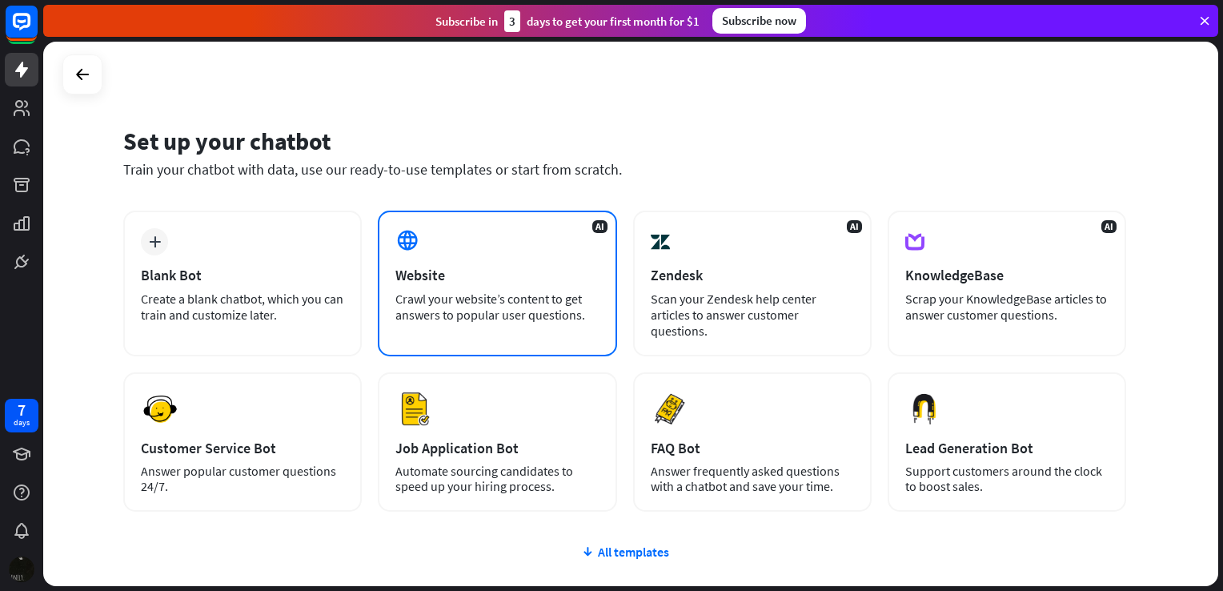
click at [455, 291] on div "Crawl your website’s content to get answers to popular user questions." at bounding box center [496, 307] width 203 height 32
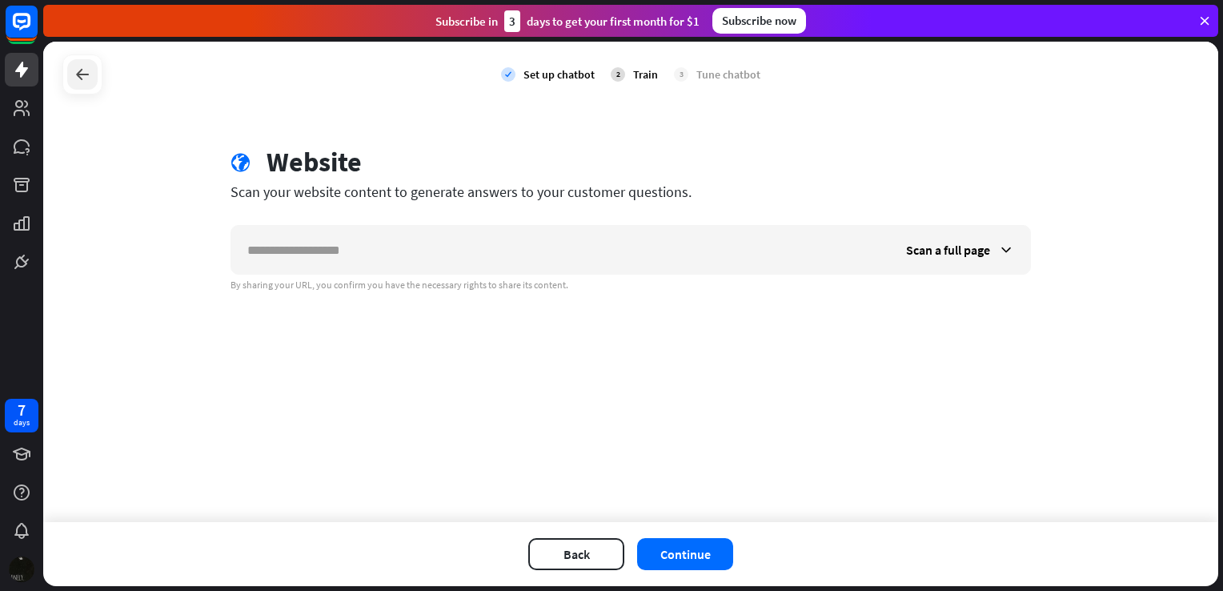
click at [84, 74] on icon at bounding box center [82, 74] width 19 height 19
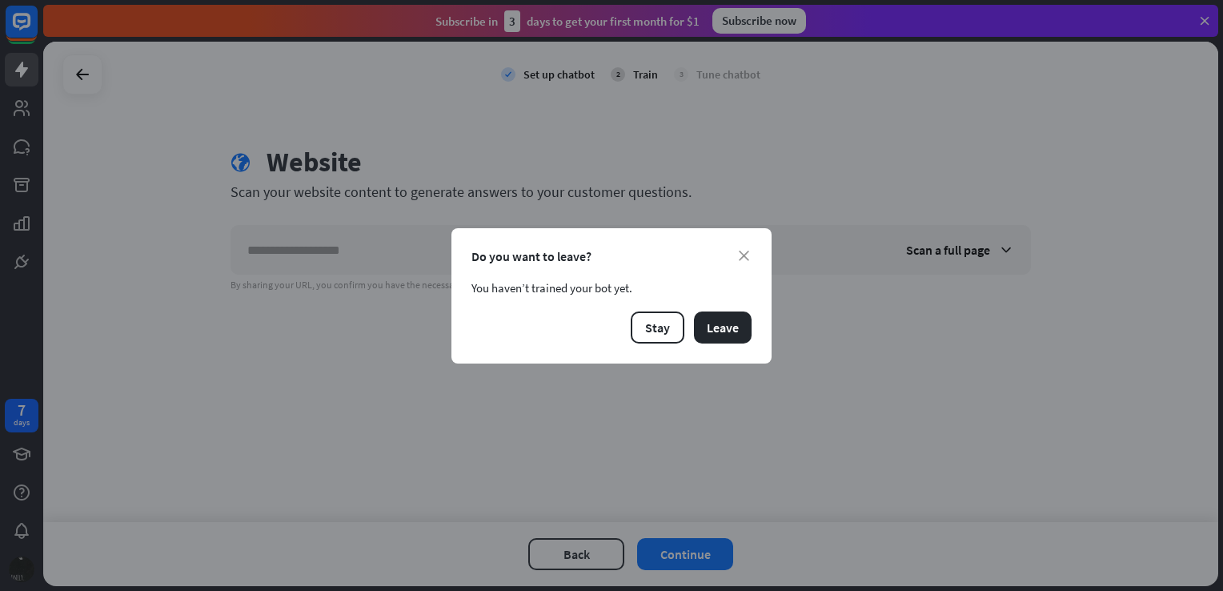
click at [736, 255] on div "Do you want to leave?" at bounding box center [612, 256] width 280 height 16
click at [747, 259] on icon "close" at bounding box center [744, 256] width 10 height 10
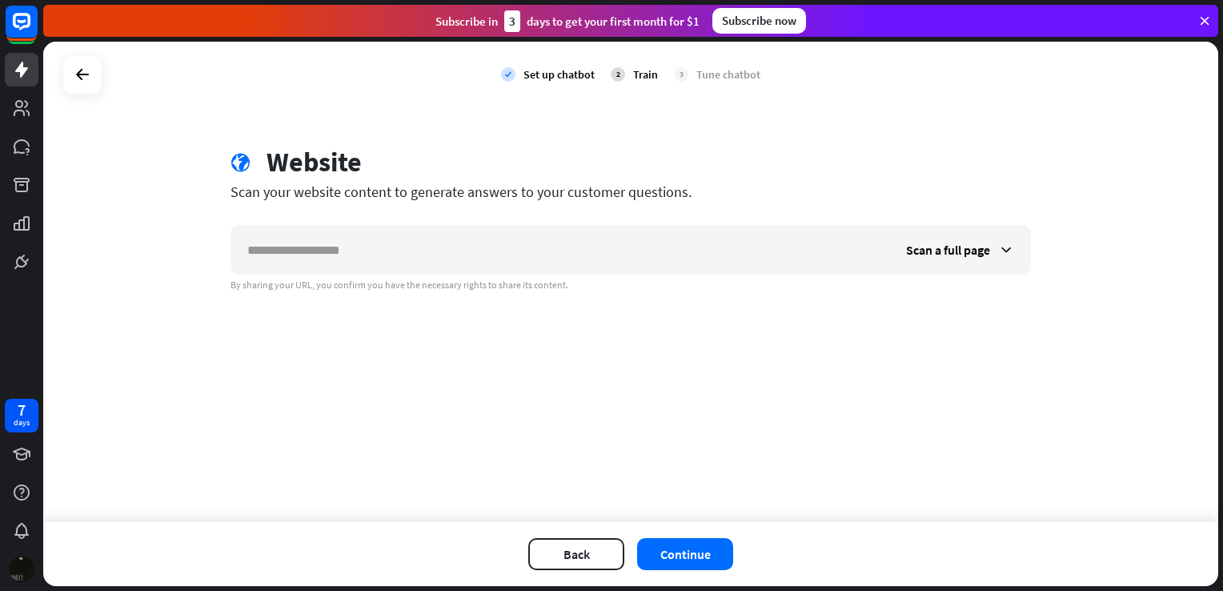
click at [749, 20] on div "Subscribe now" at bounding box center [760, 21] width 94 height 26
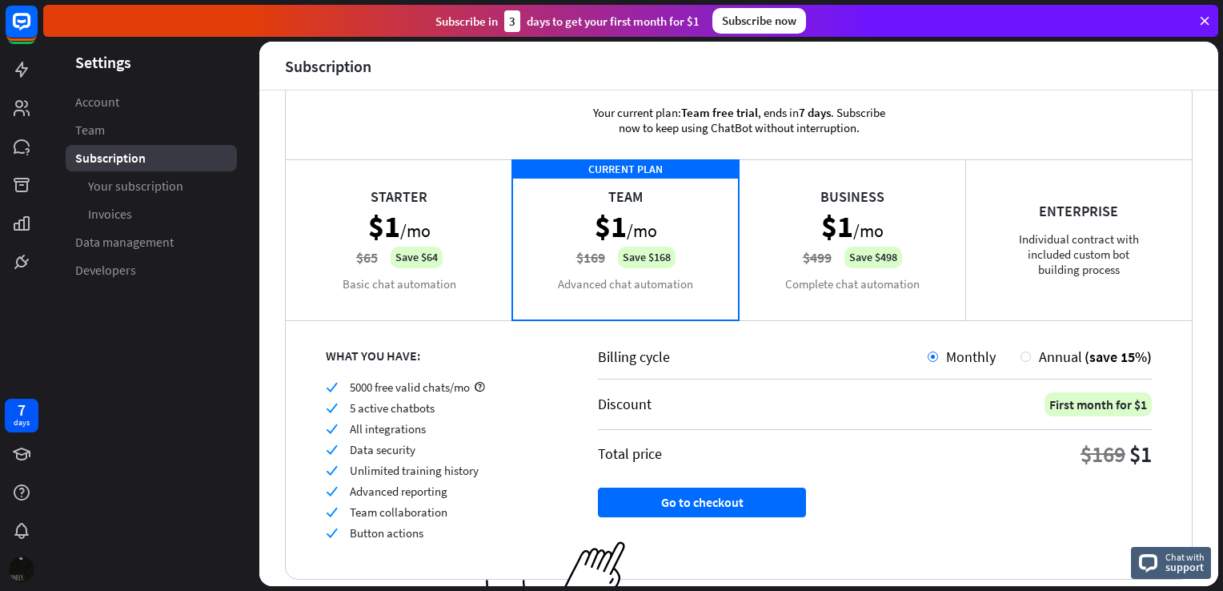
scroll to position [84, 0]
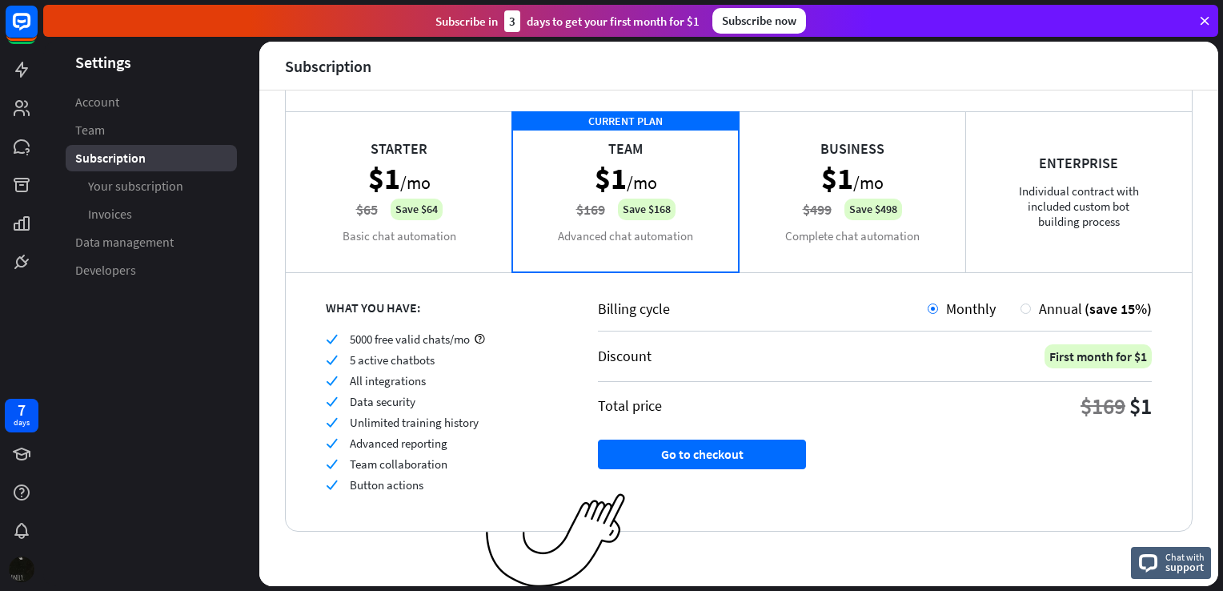
click at [890, 157] on div "Business $1 /mo $499 Save $498 Complete chat automation" at bounding box center [852, 191] width 227 height 160
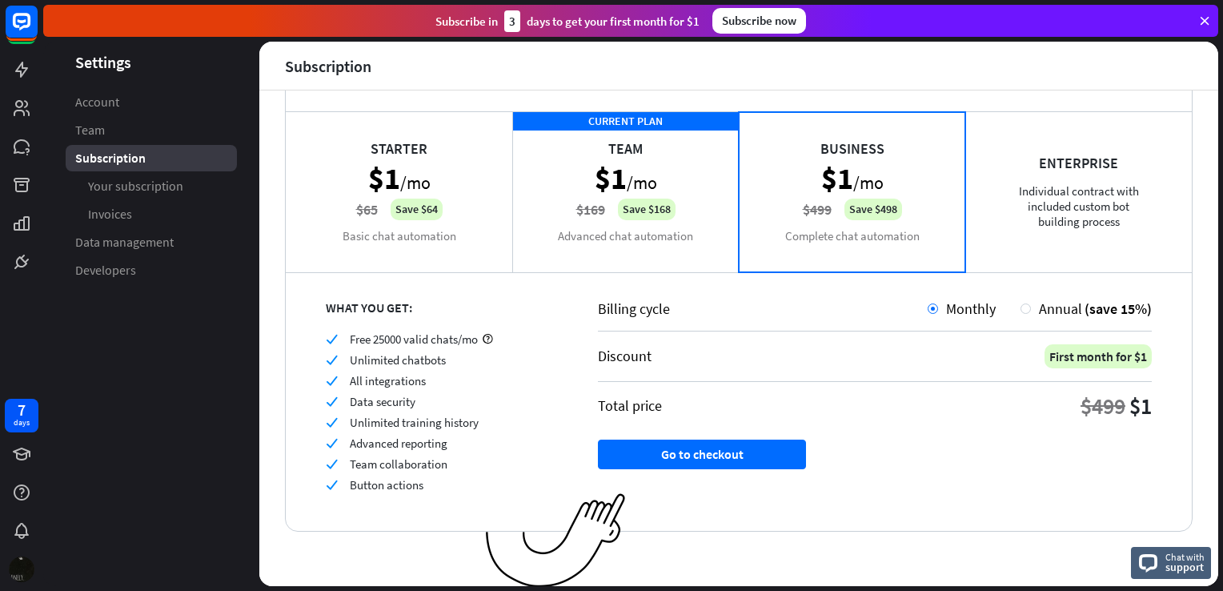
click at [418, 152] on div "Starter $1 /mo $65 Save $64 Basic chat automation" at bounding box center [399, 191] width 227 height 160
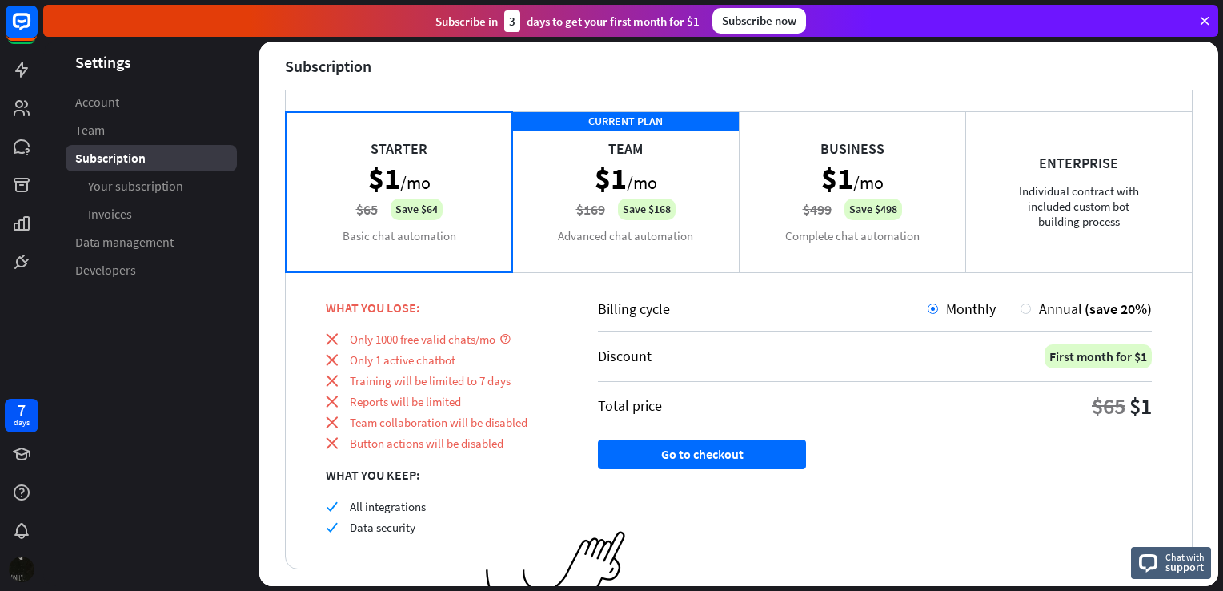
click at [575, 151] on div "CURRENT PLAN Team $1 /mo $169 Save $168 Advanced chat automation" at bounding box center [625, 191] width 227 height 160
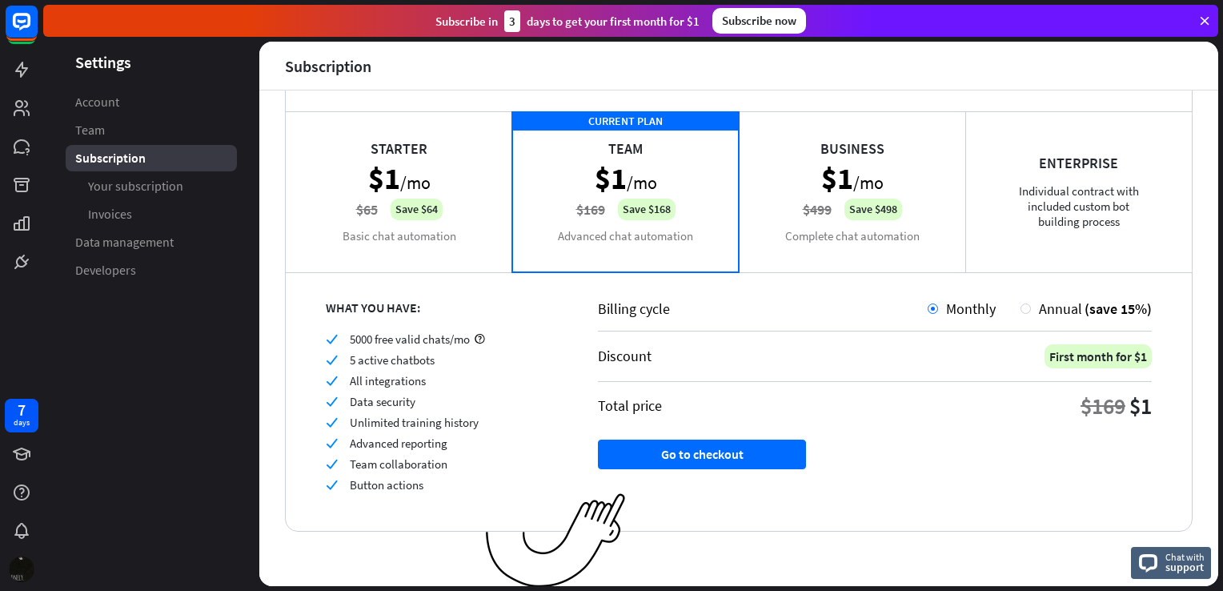
click at [384, 165] on div "Starter $1 /mo $65 Save $64 Basic chat automation" at bounding box center [399, 191] width 227 height 160
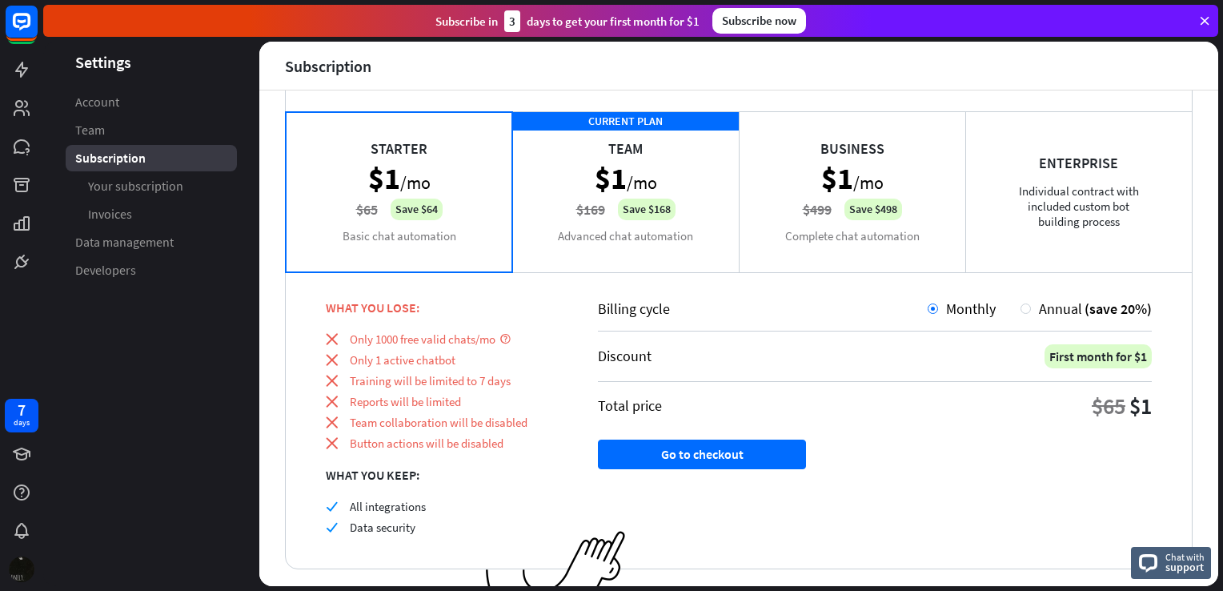
click at [578, 152] on div "CURRENT PLAN Team $1 /mo $169 Save $168 Advanced chat automation" at bounding box center [625, 191] width 227 height 160
